Goal: Navigation & Orientation: Go to known website

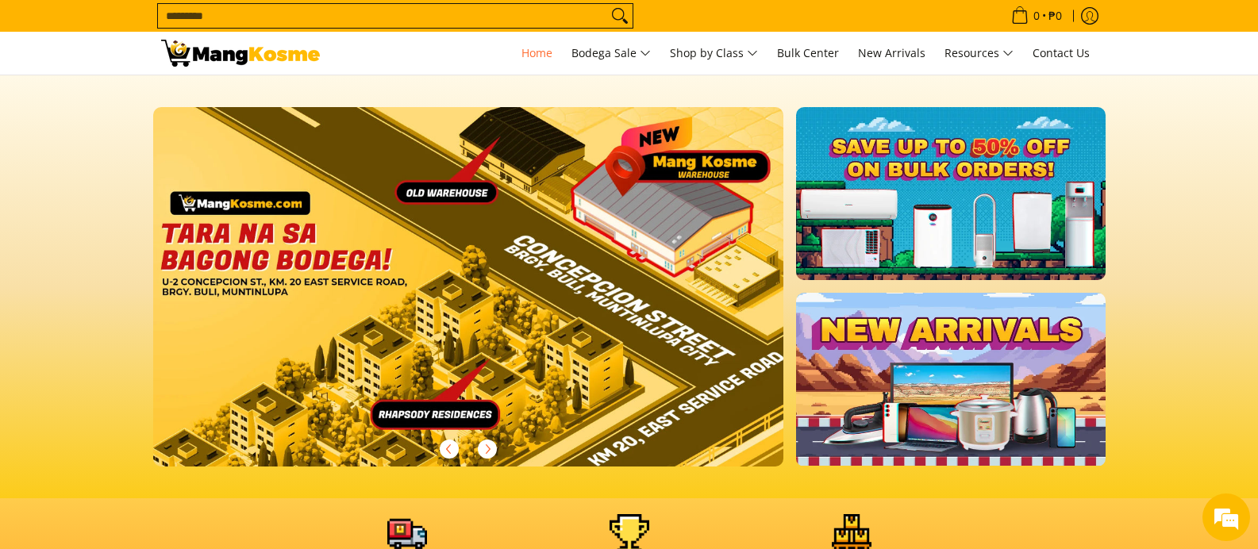
scroll to position [0, 2524]
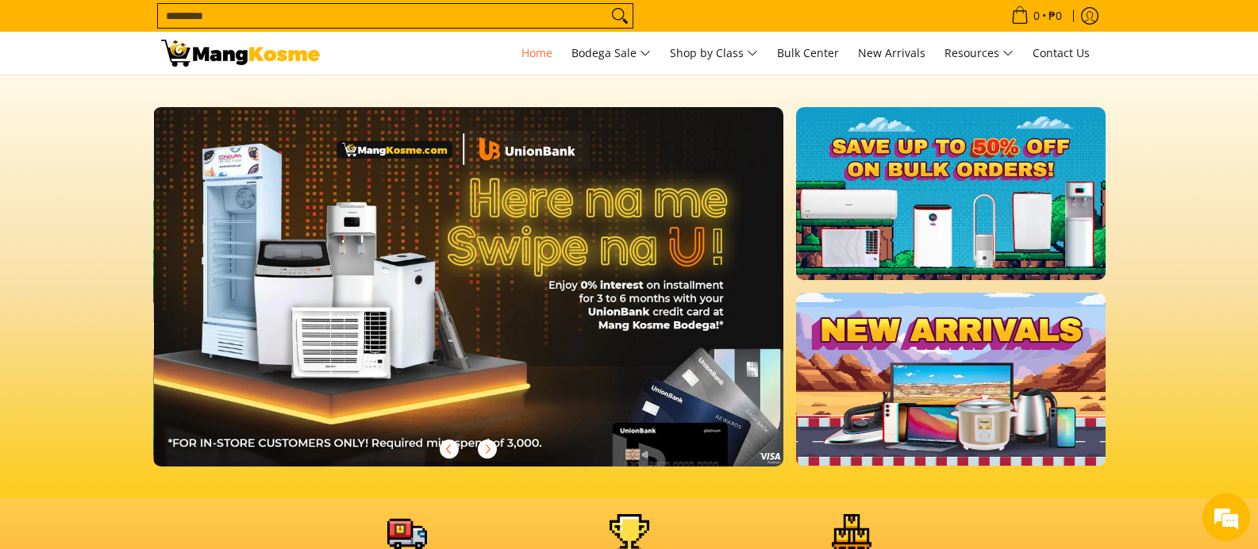
scroll to position [0, 1262]
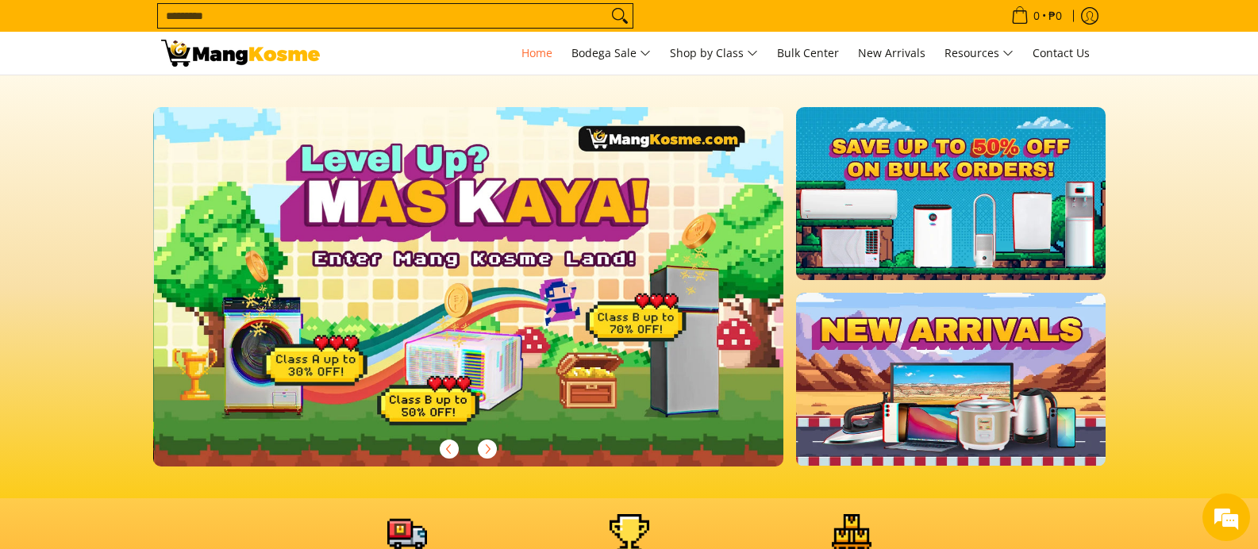
scroll to position [0, 631]
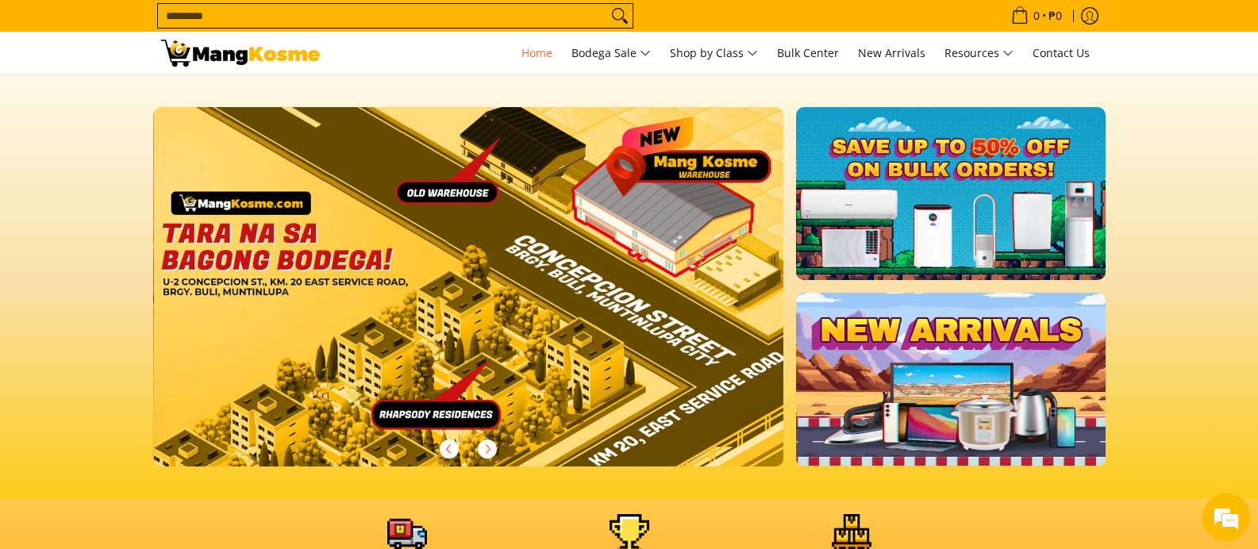
scroll to position [0, 2524]
